Goal: Task Accomplishment & Management: Complete application form

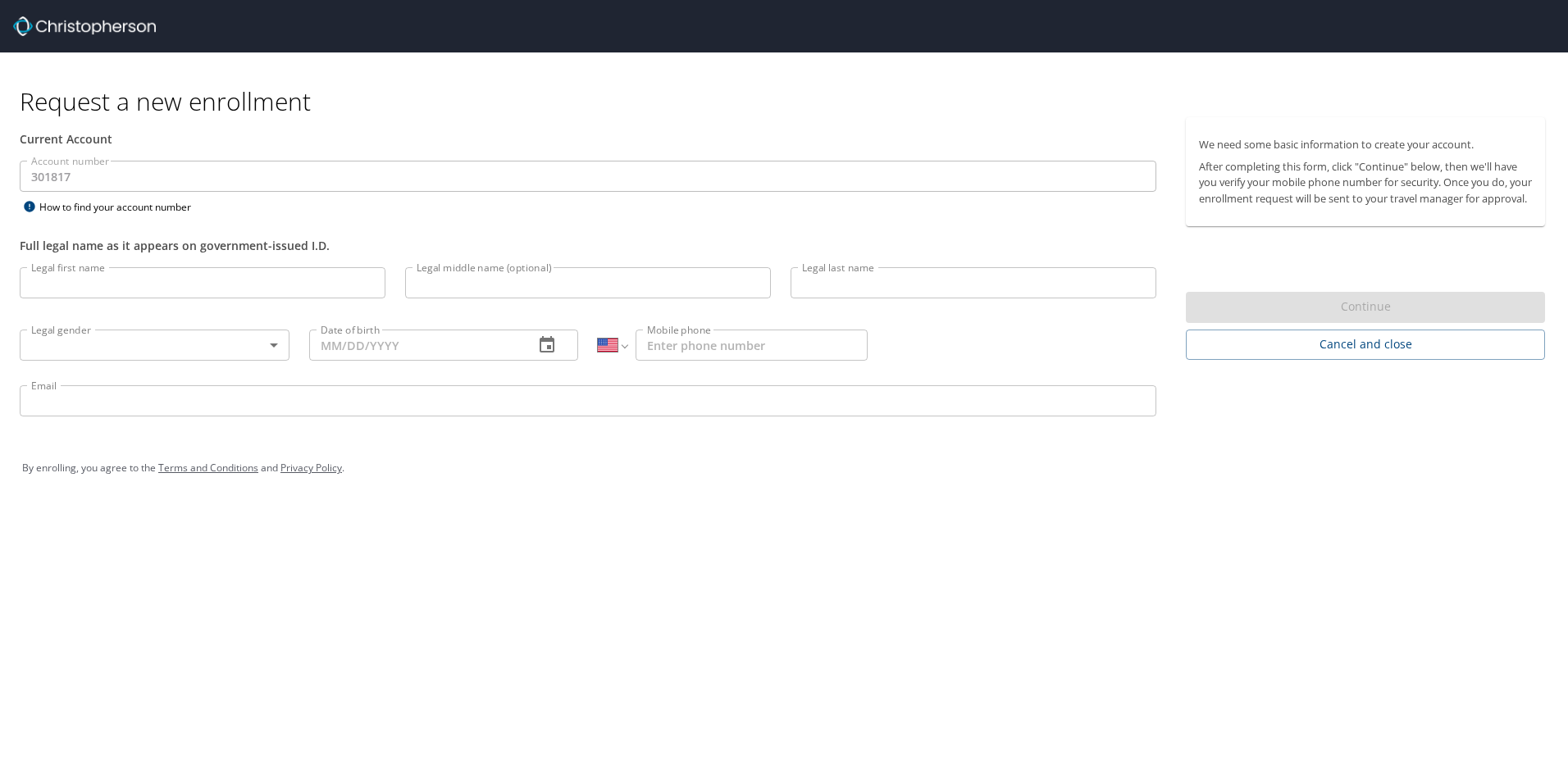
select select "US"
click at [170, 279] on input "Legal first name" at bounding box center [202, 283] width 366 height 31
type input "[PERSON_NAME]"
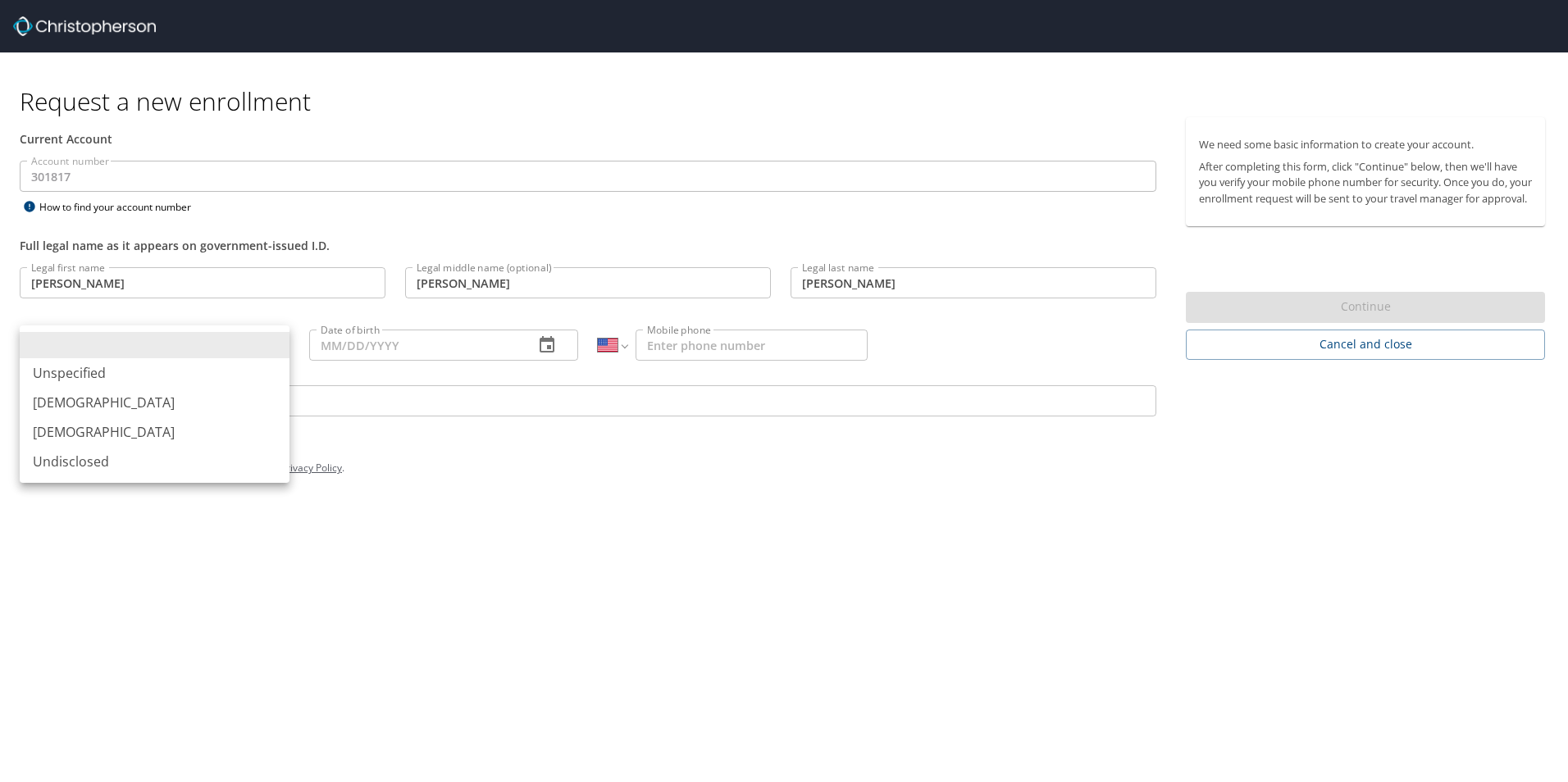
click at [273, 346] on body "Request a new enrollment Current Account Account number 301817 Account number H…" at bounding box center [784, 391] width 1568 height 782
click at [232, 405] on li "[DEMOGRAPHIC_DATA]" at bounding box center [155, 402] width 270 height 29
type input "[DEMOGRAPHIC_DATA]"
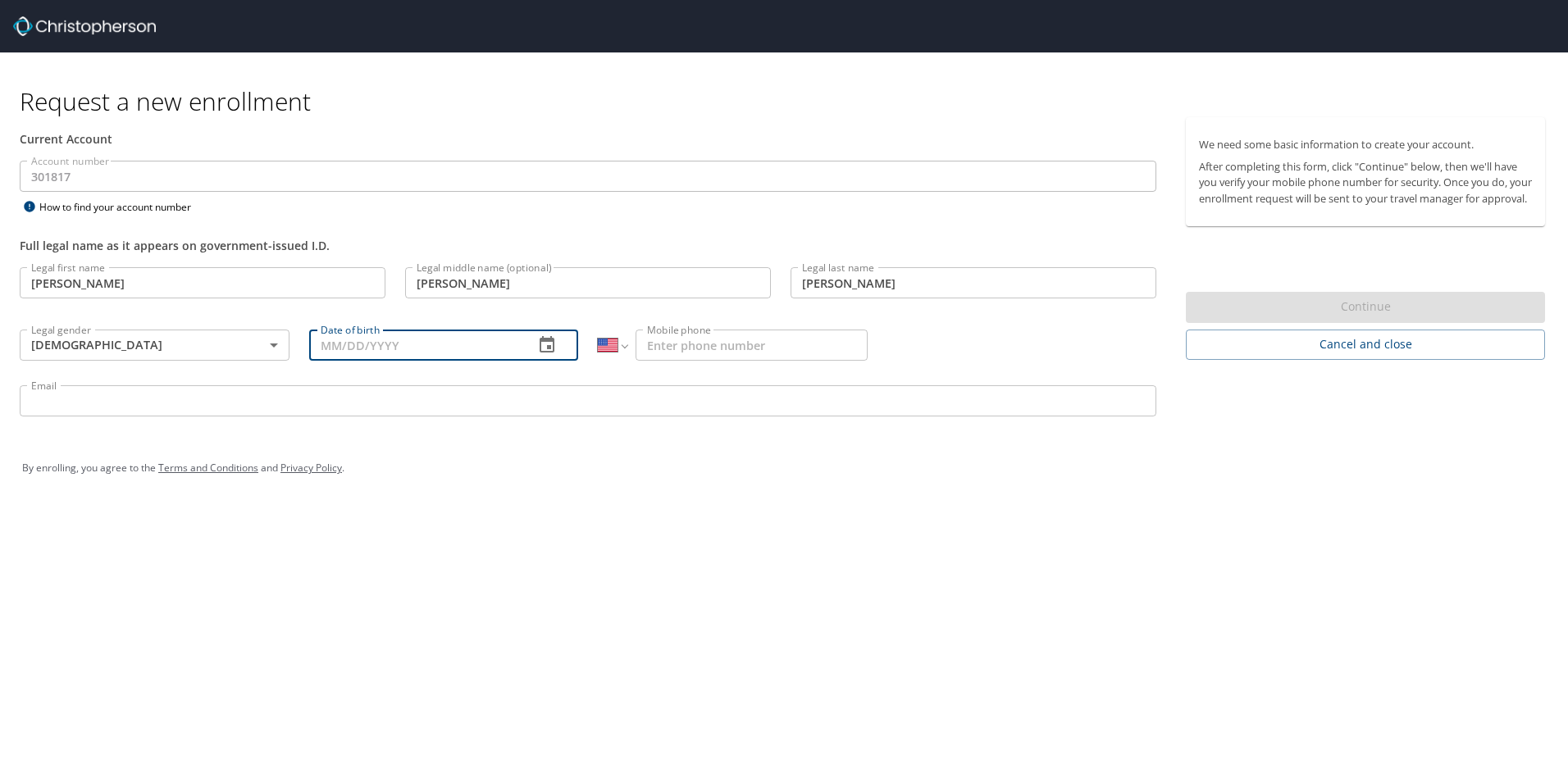
click at [395, 349] on input "Date of birth" at bounding box center [414, 345] width 212 height 31
type input "[DATE]"
click at [749, 340] on input "Mobile phone" at bounding box center [751, 345] width 232 height 31
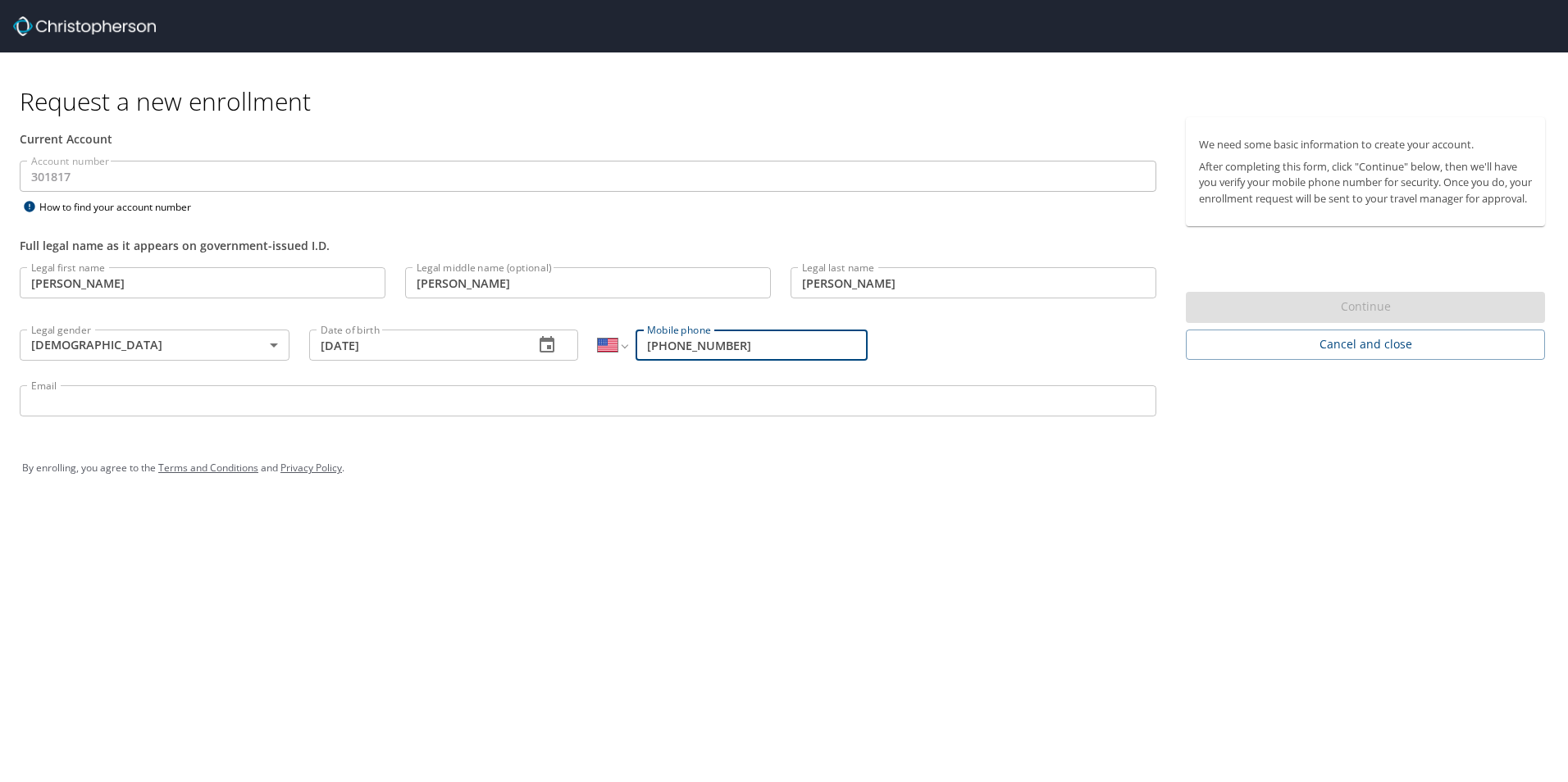
type input "[PHONE_NUMBER]"
click at [427, 395] on input "Email" at bounding box center [588, 401] width 1136 height 31
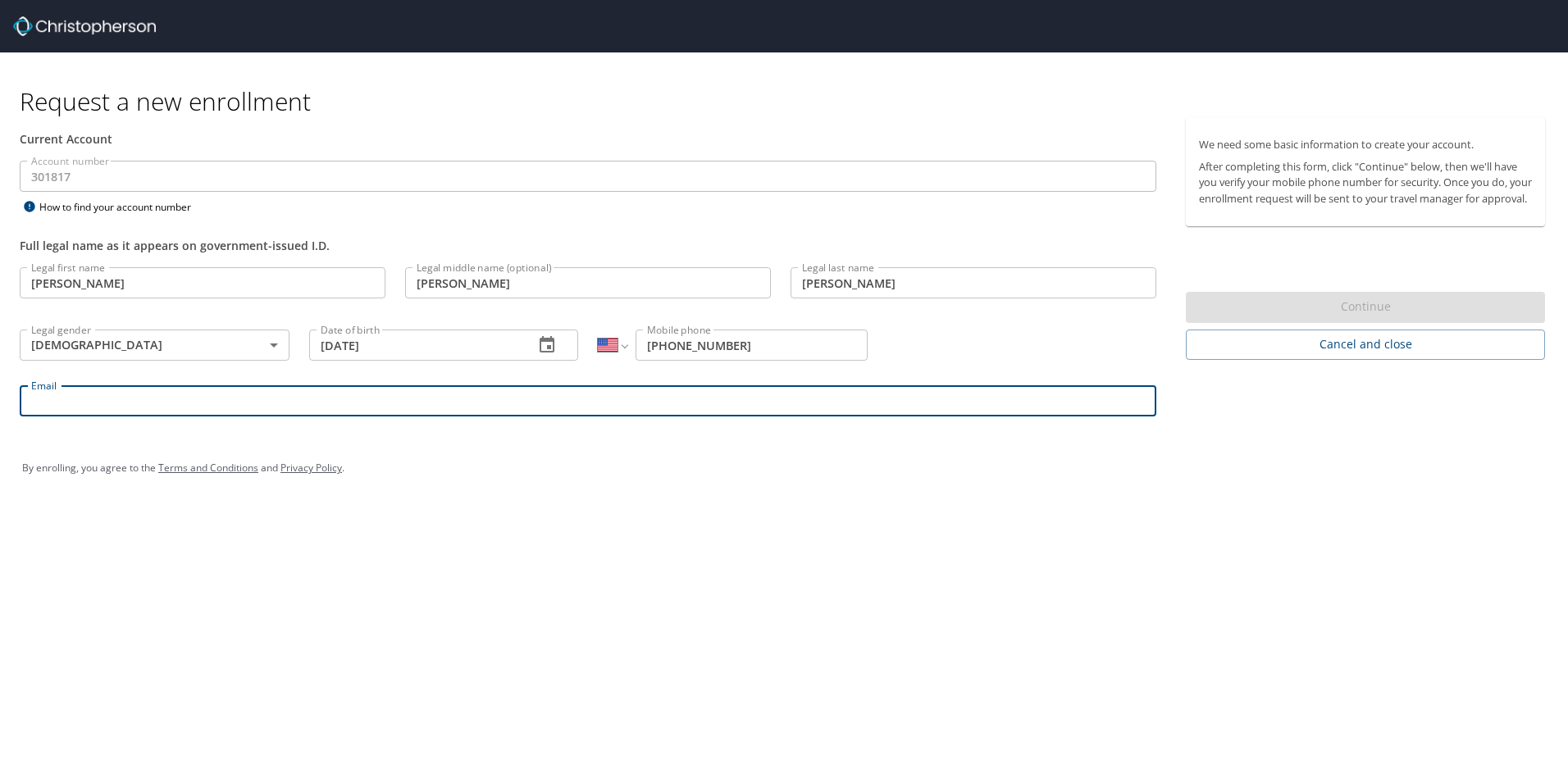
type input "[EMAIL_ADDRESS][DOMAIN_NAME]"
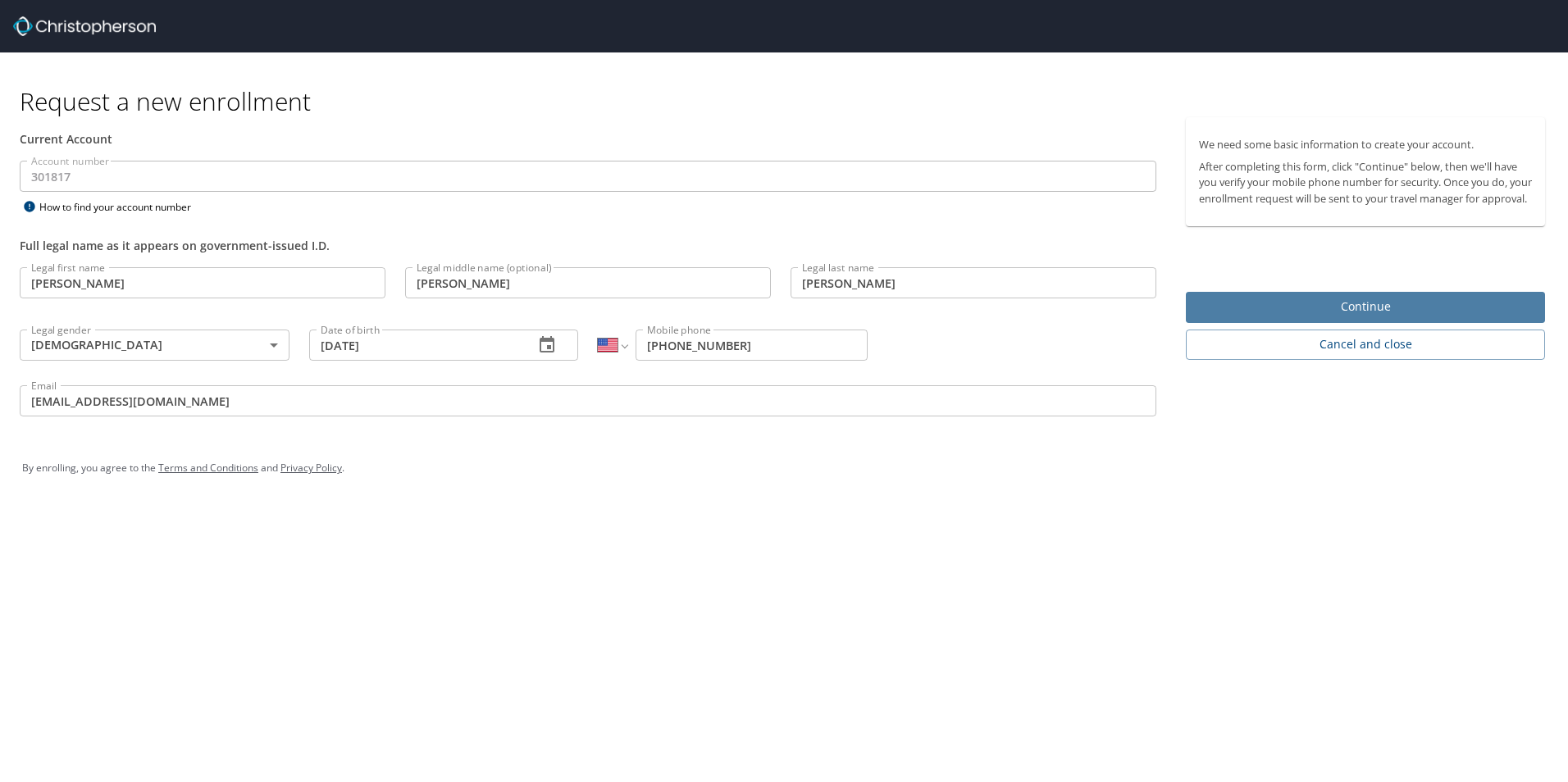
click at [1247, 309] on button "Continue" at bounding box center [1365, 307] width 359 height 32
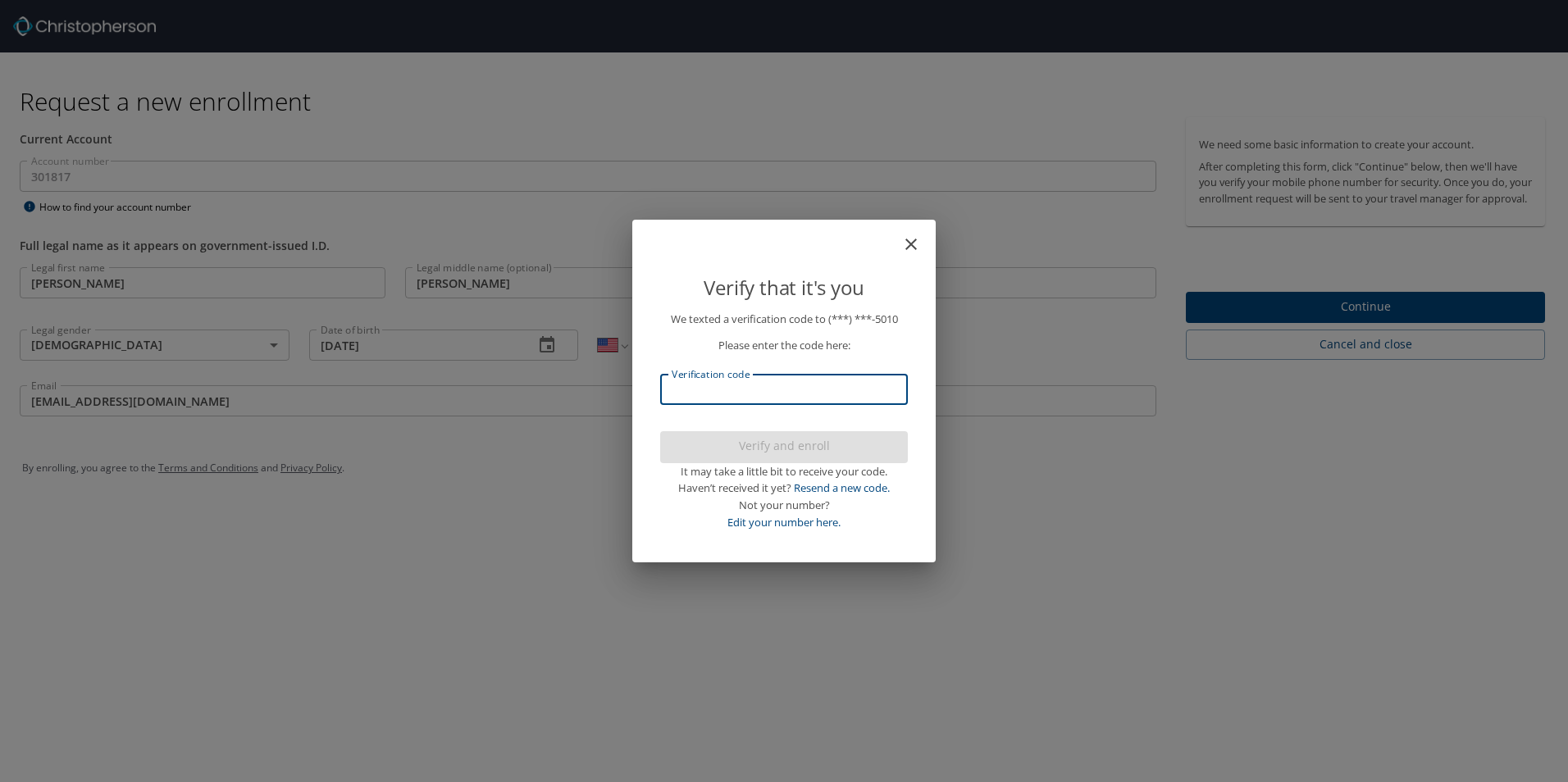
click at [888, 378] on input "Verification code" at bounding box center [784, 389] width 247 height 31
type input "203701"
